Goal: Task Accomplishment & Management: Manage account settings

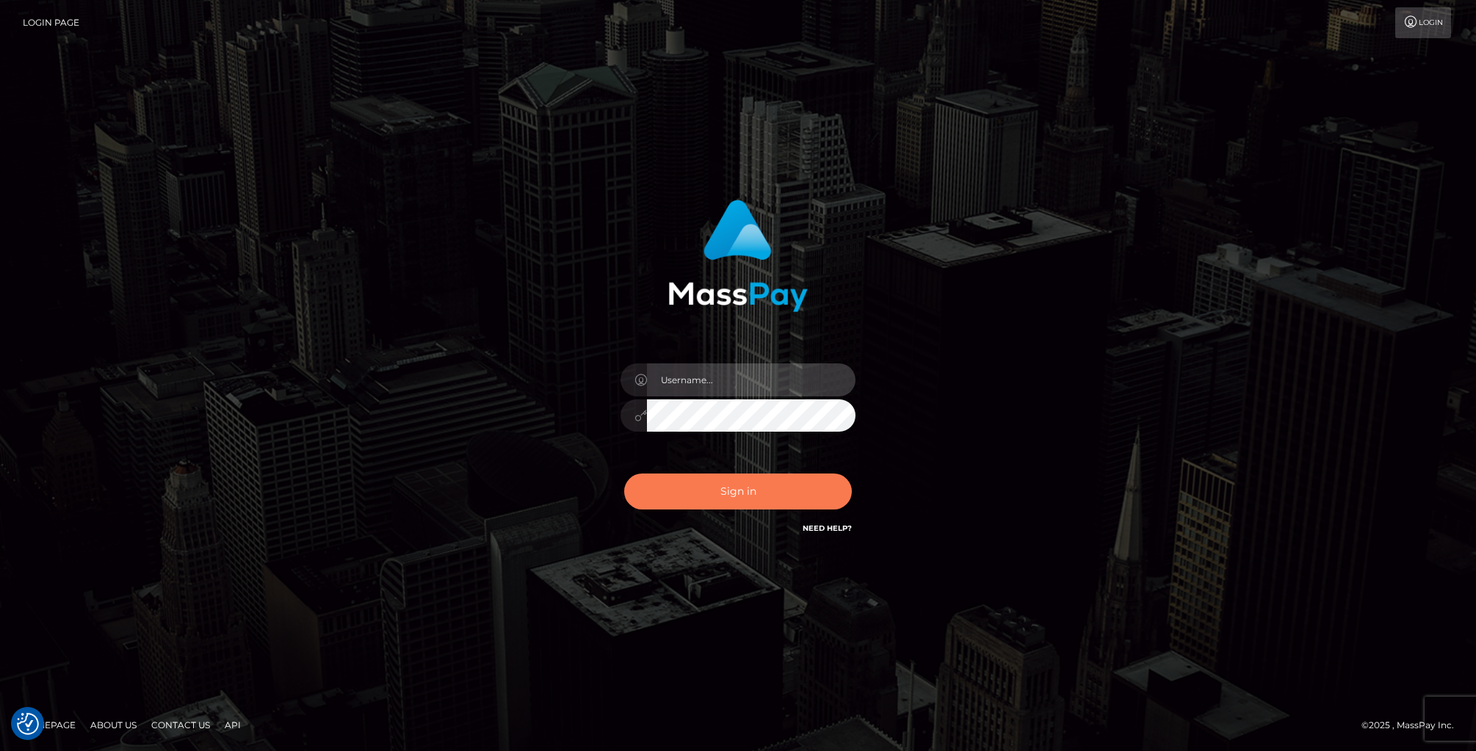
type input "lovely.ace"
click at [698, 497] on button "Sign in" at bounding box center [738, 492] width 228 height 36
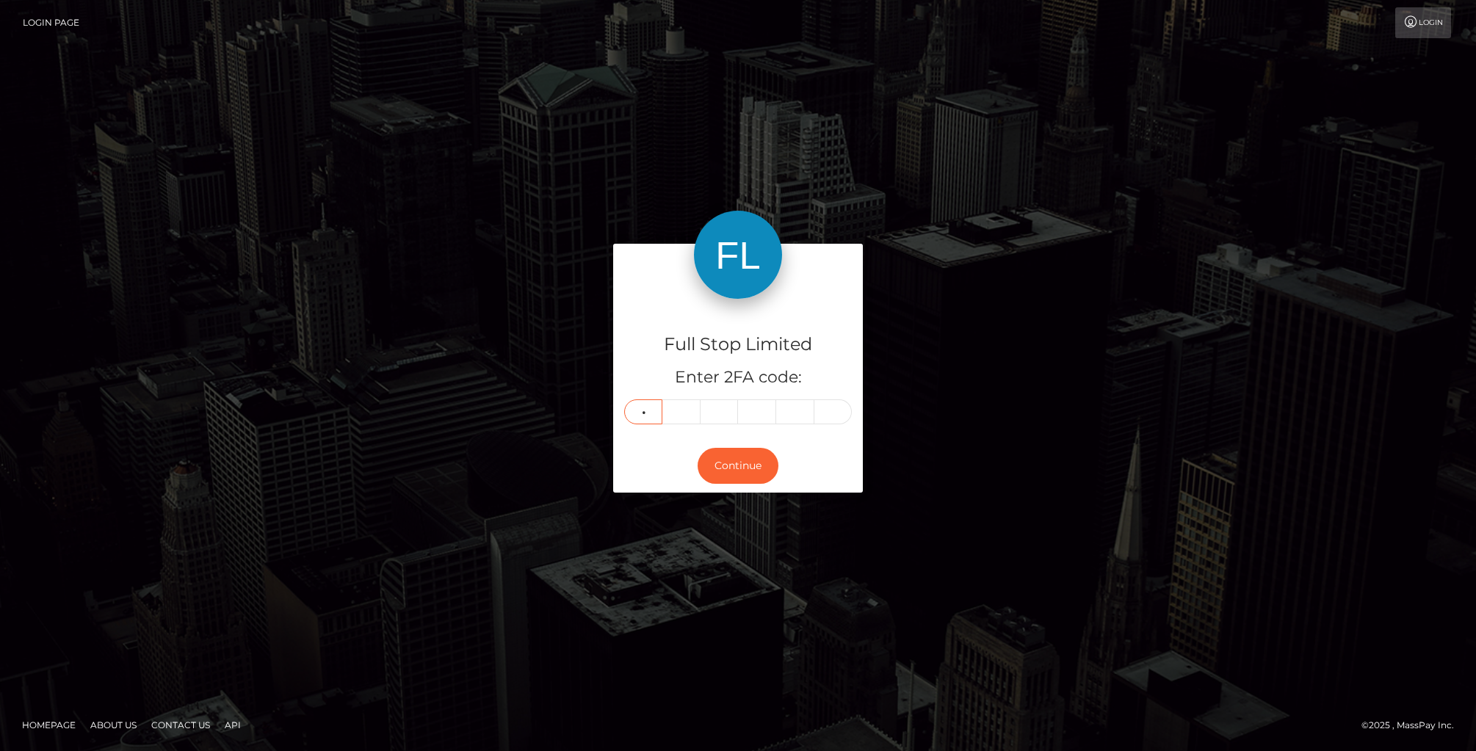
type input "7"
type input "8"
type input "3"
type input "8"
type input "9"
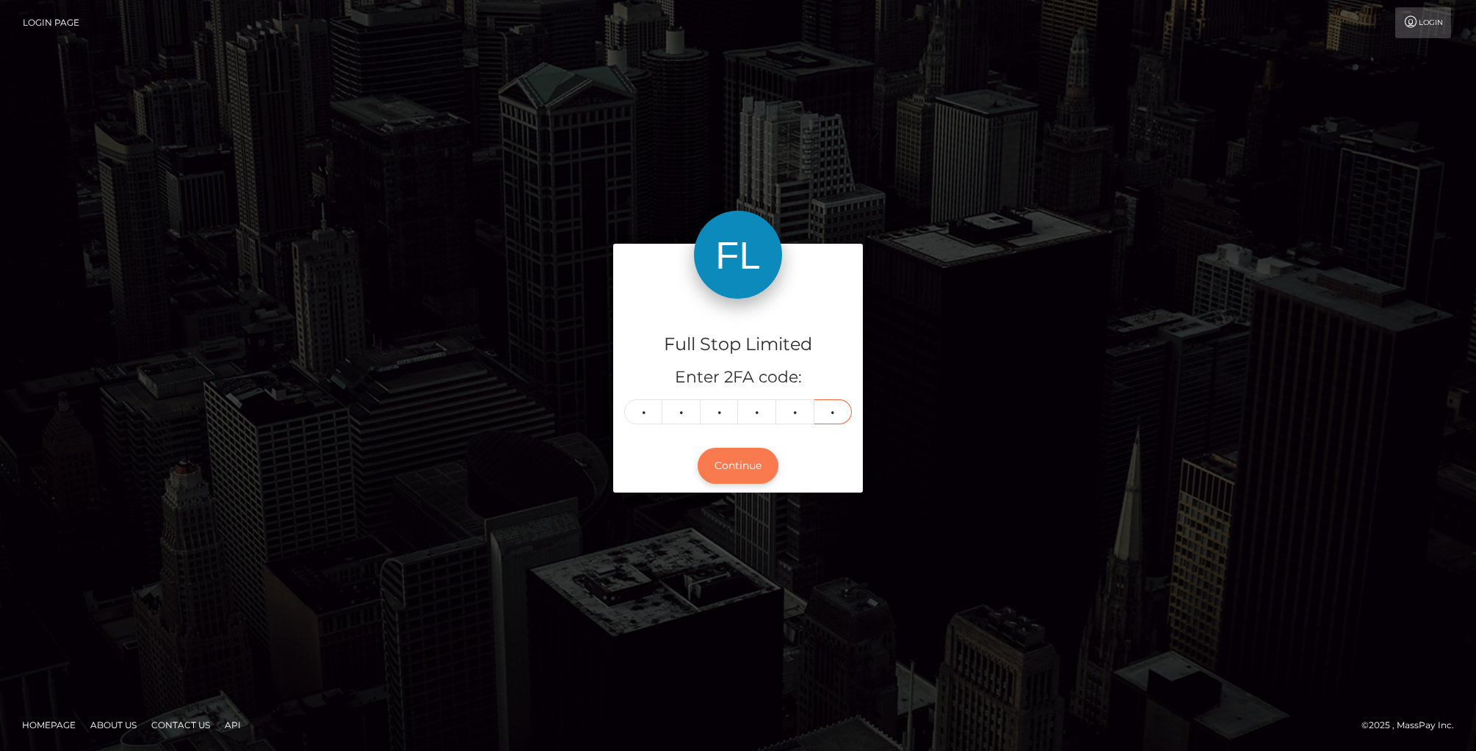
type input "7"
click at [772, 457] on button "Continue" at bounding box center [738, 466] width 81 height 36
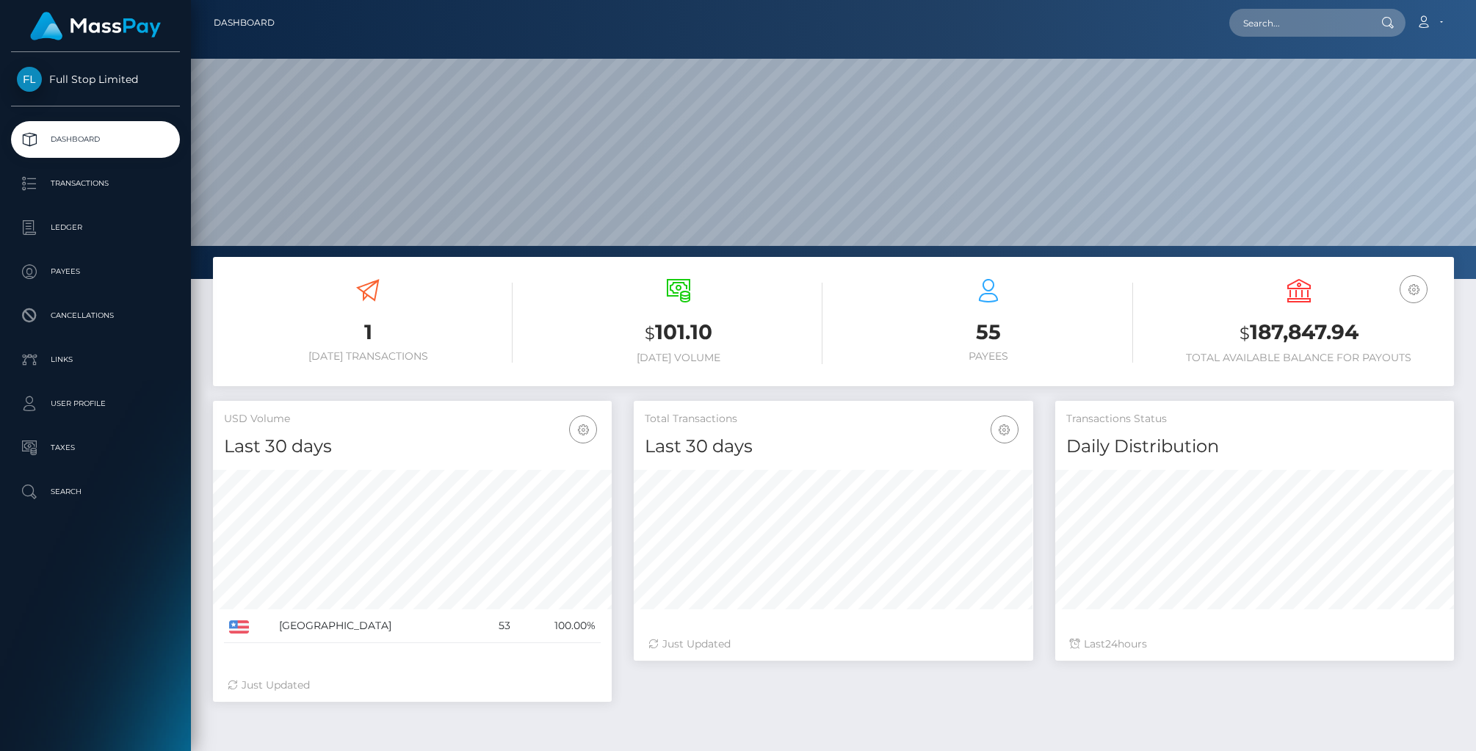
scroll to position [259, 398]
drag, startPoint x: 1330, startPoint y: 332, endPoint x: 1252, endPoint y: 327, distance: 78.0
click at [1252, 327] on h3 "$ 187,847.94" at bounding box center [1299, 333] width 289 height 30
copy h3 "187,847.94"
